Goal: Check status: Check status

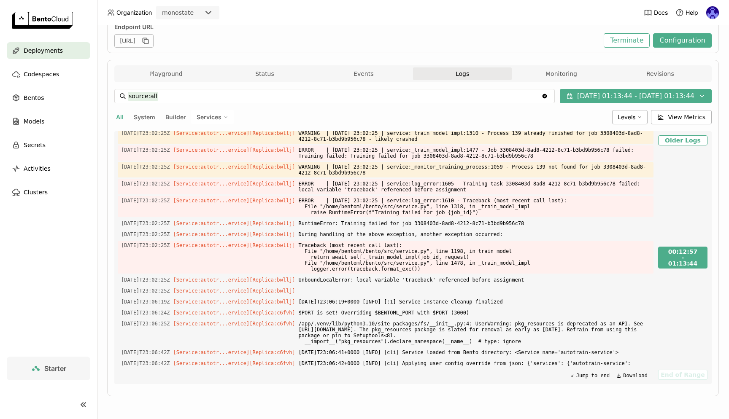
scroll to position [123, 575]
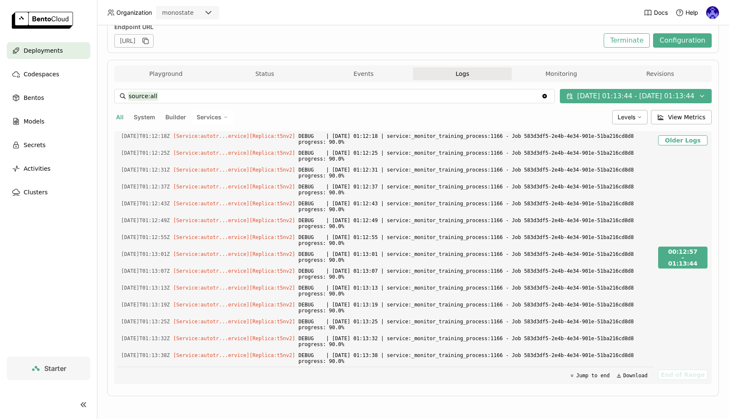
click at [59, 49] on span "Deployments" at bounding box center [43, 51] width 39 height 10
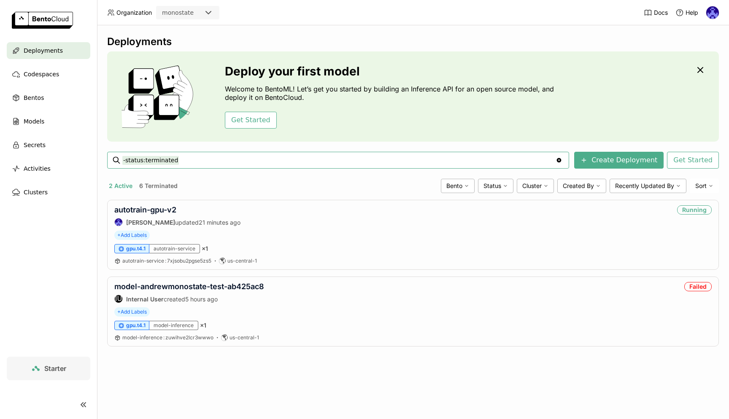
click at [287, 183] on div "2 Active 6 Terminated" at bounding box center [272, 186] width 330 height 11
click at [166, 208] on link "autotrain-gpu-v2" at bounding box center [145, 209] width 62 height 9
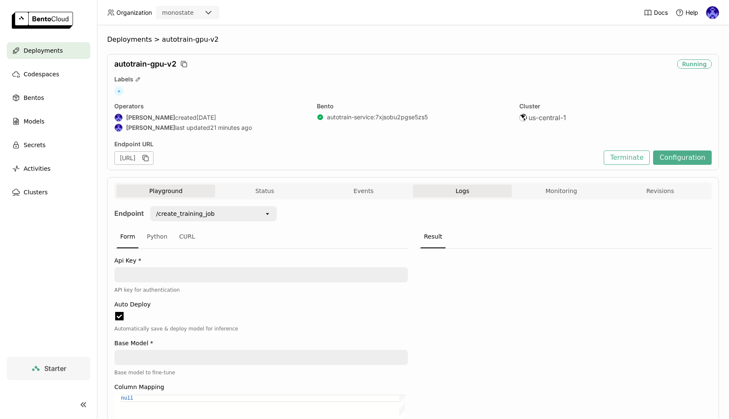
click at [470, 189] on button "Logs" at bounding box center [462, 191] width 99 height 13
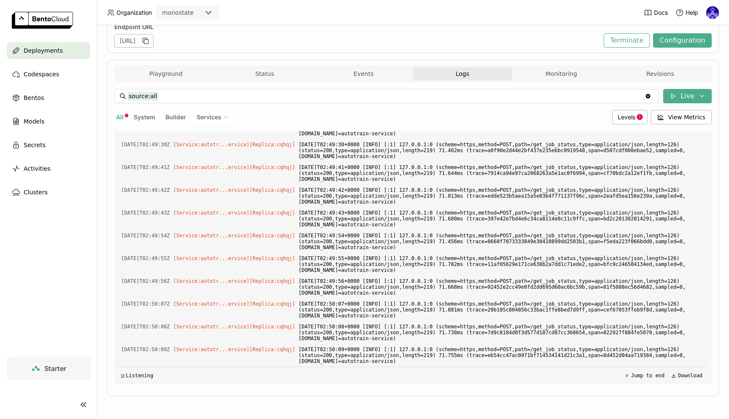
scroll to position [6999, 0]
